Goal: Information Seeking & Learning: Learn about a topic

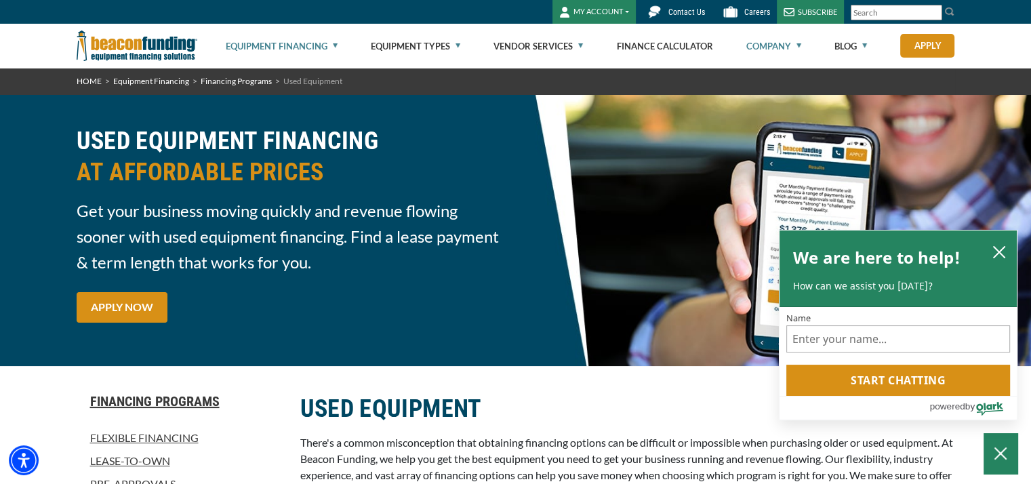
click at [771, 54] on link "Company" at bounding box center [773, 45] width 55 height 43
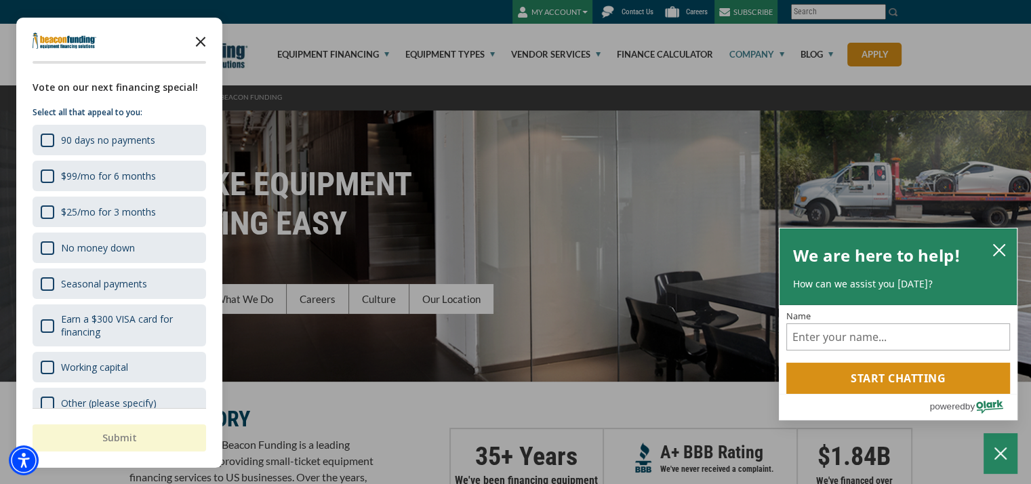
click at [203, 40] on icon "Close the survey" at bounding box center [200, 40] width 27 height 27
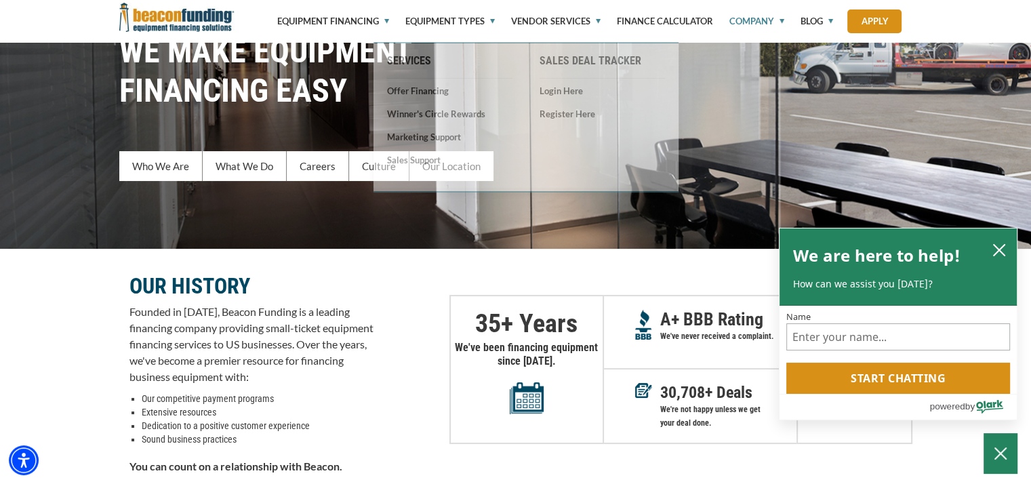
scroll to position [136, 0]
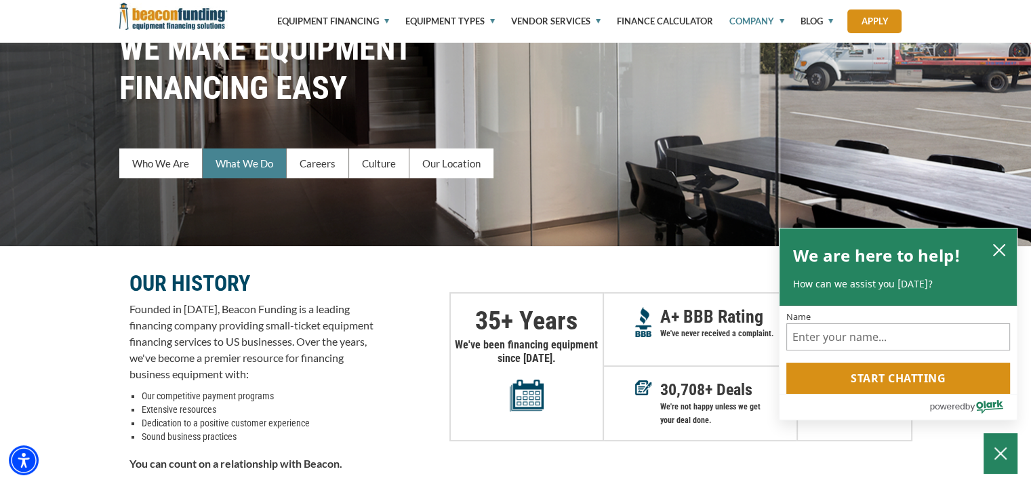
click at [264, 164] on link "What We Do" at bounding box center [245, 163] width 84 height 30
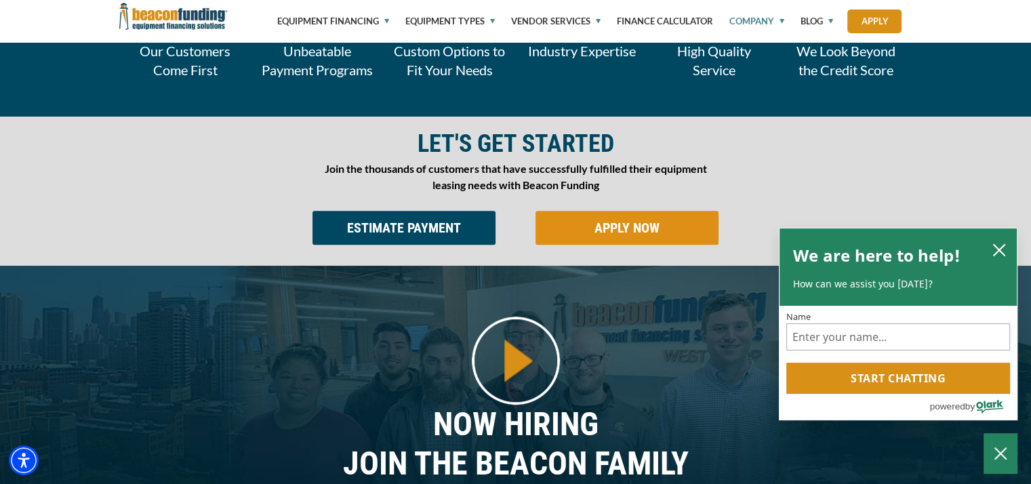
scroll to position [777, 0]
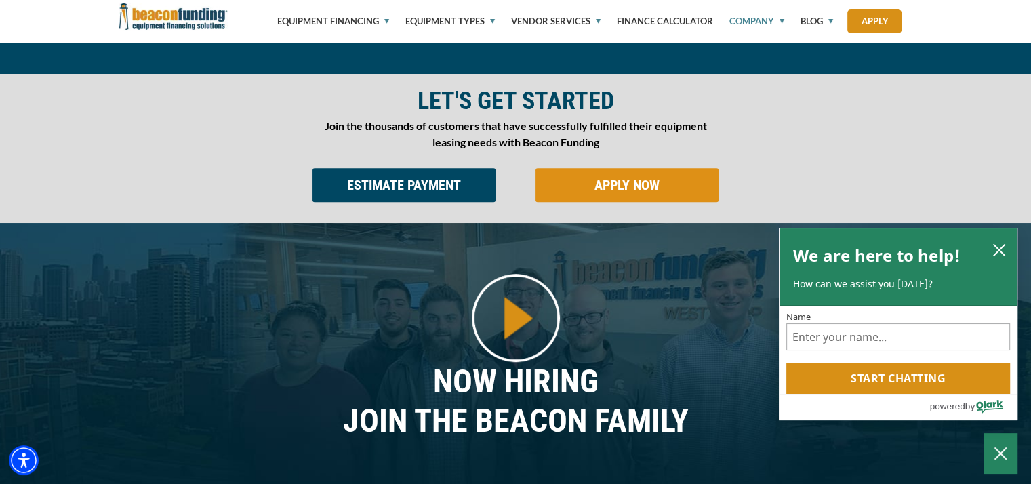
scroll to position [136, 0]
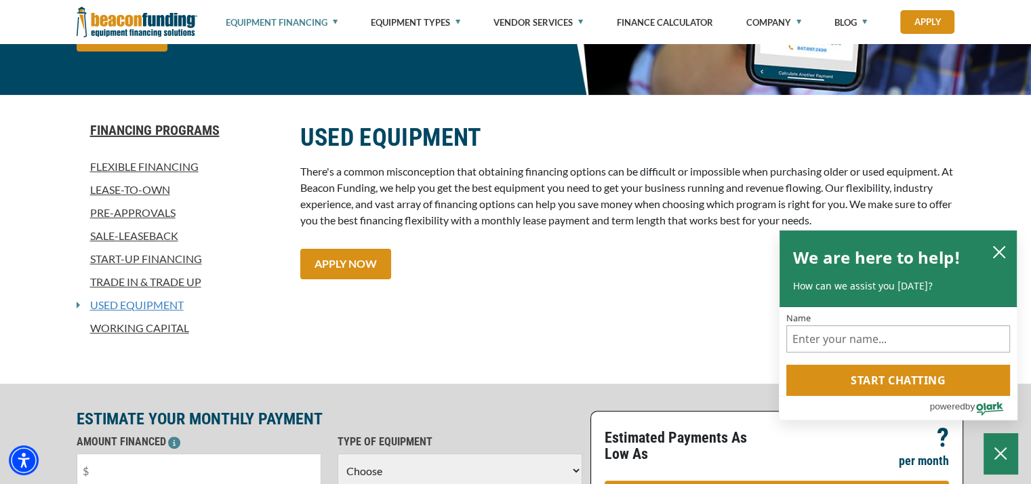
click at [165, 307] on link "Used Equipment" at bounding box center [132, 305] width 104 height 16
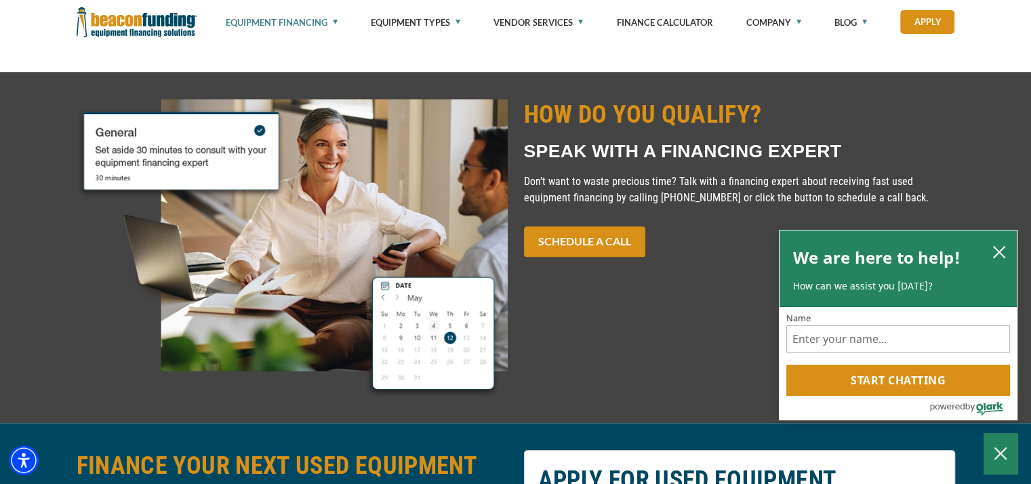
scroll to position [1152, 0]
